Goal: Task Accomplishment & Management: Use online tool/utility

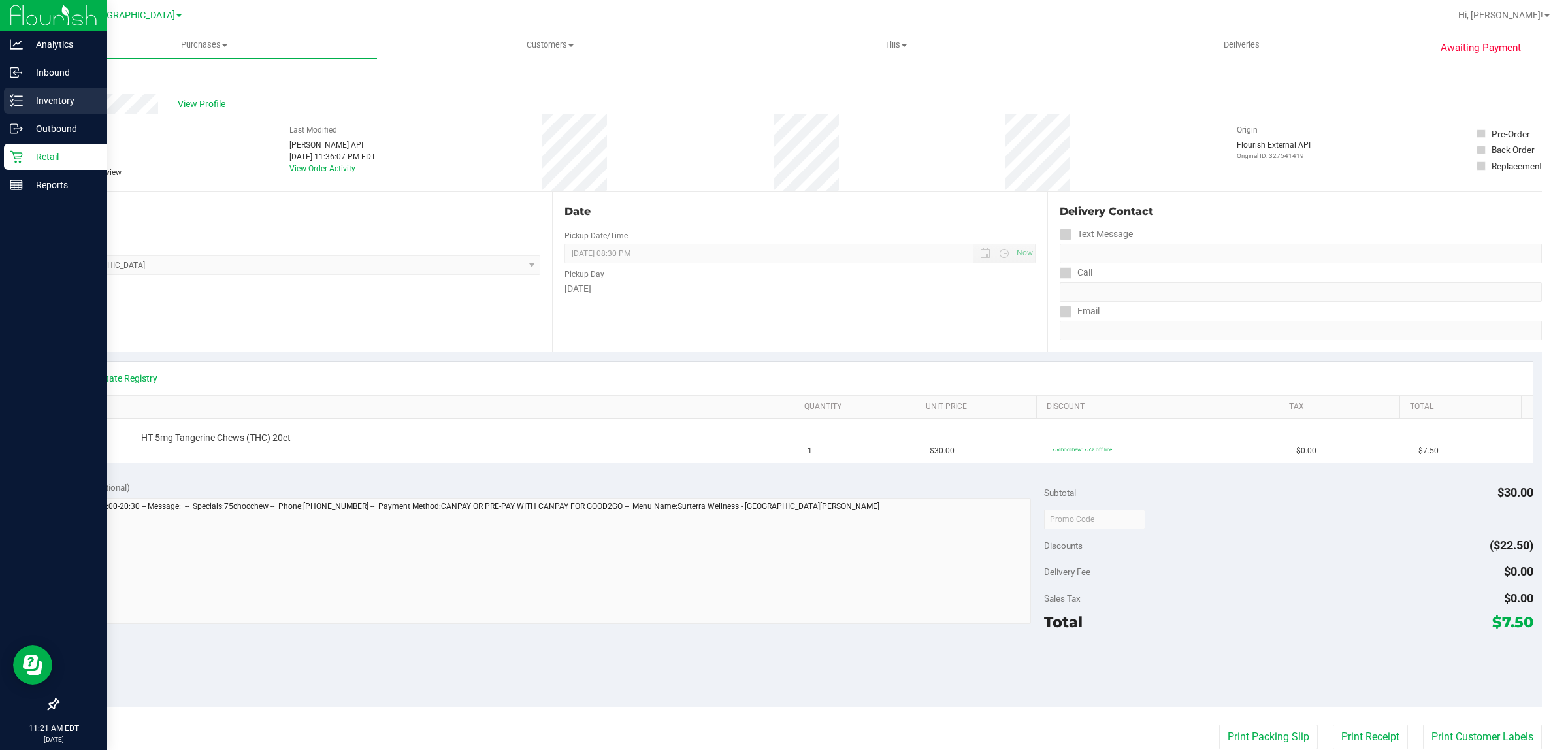
click at [2, 105] on link "Inventory" at bounding box center [53, 102] width 107 height 28
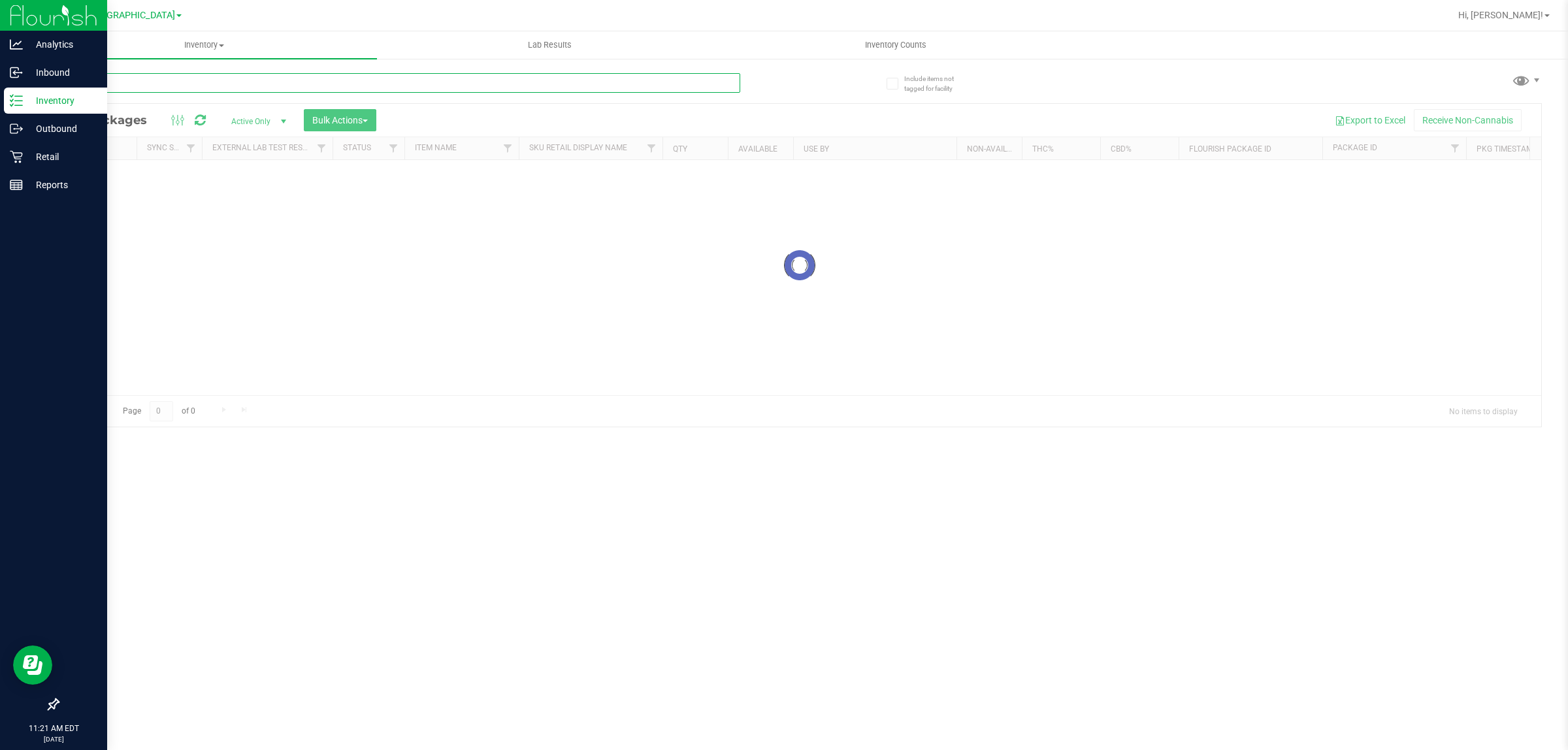
click at [105, 87] on input "text" at bounding box center [399, 82] width 682 height 20
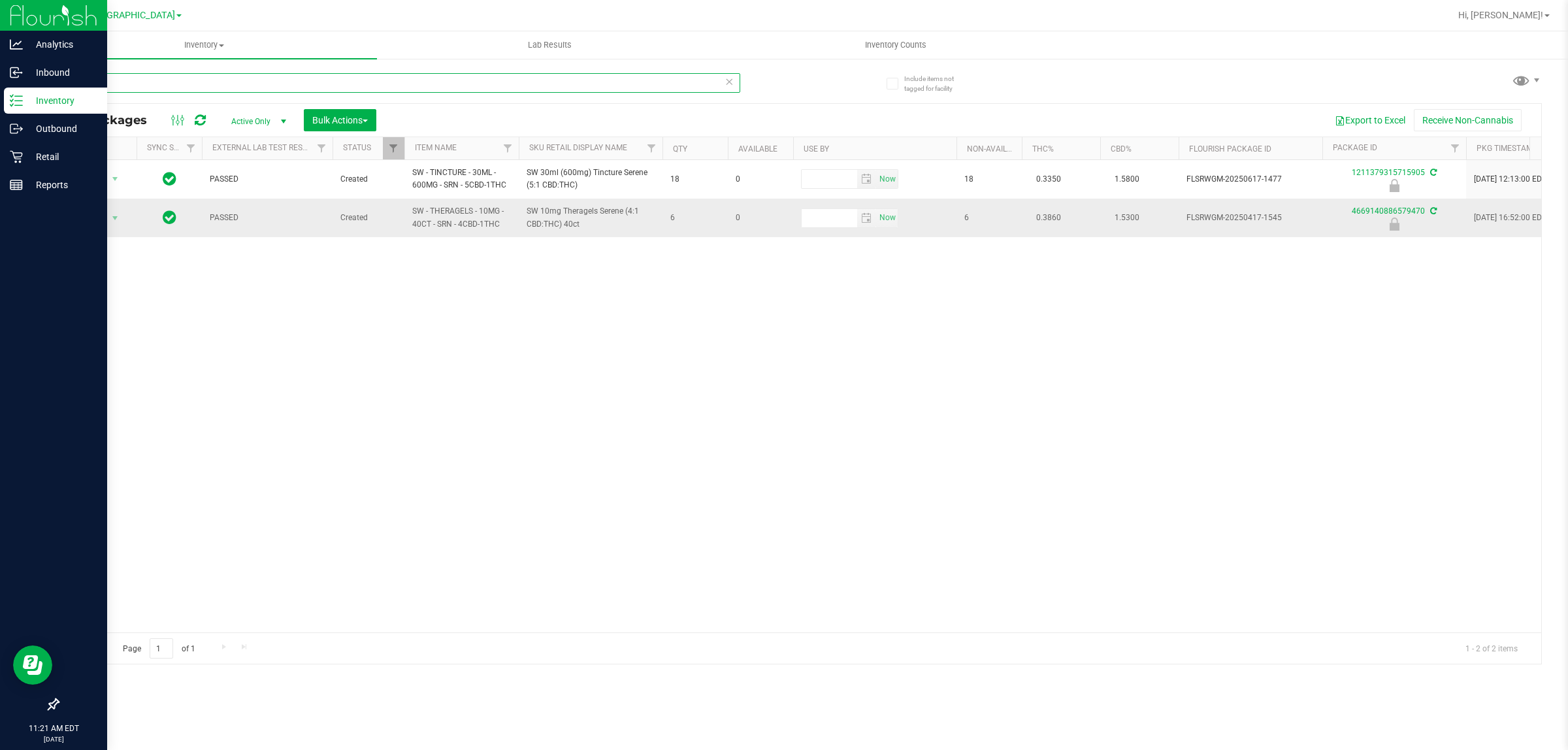
type input "srn"
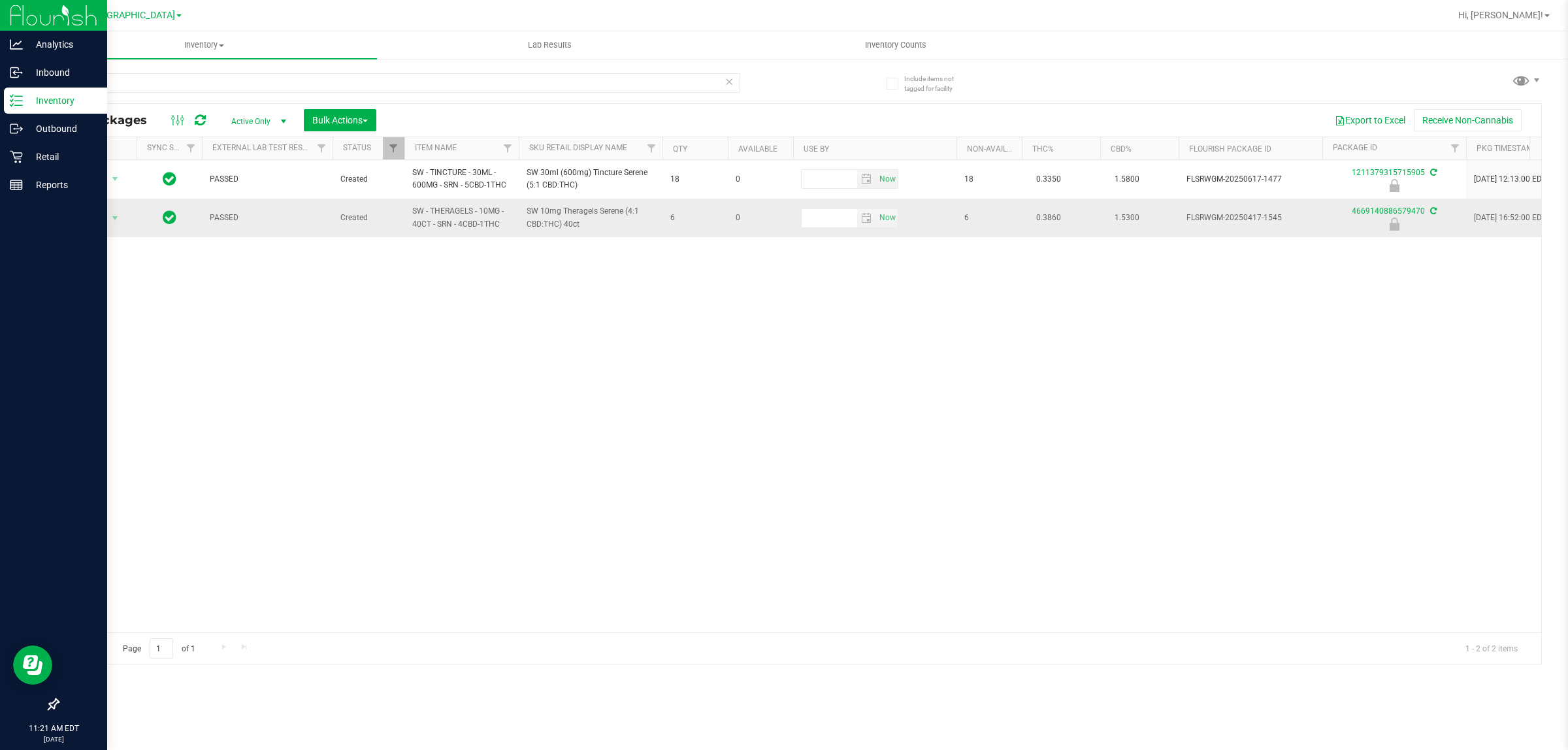
click at [122, 218] on span "select" at bounding box center [116, 218] width 16 height 18
click at [125, 364] on li "Unlock package" at bounding box center [113, 374] width 84 height 20
